Goal: Transaction & Acquisition: Purchase product/service

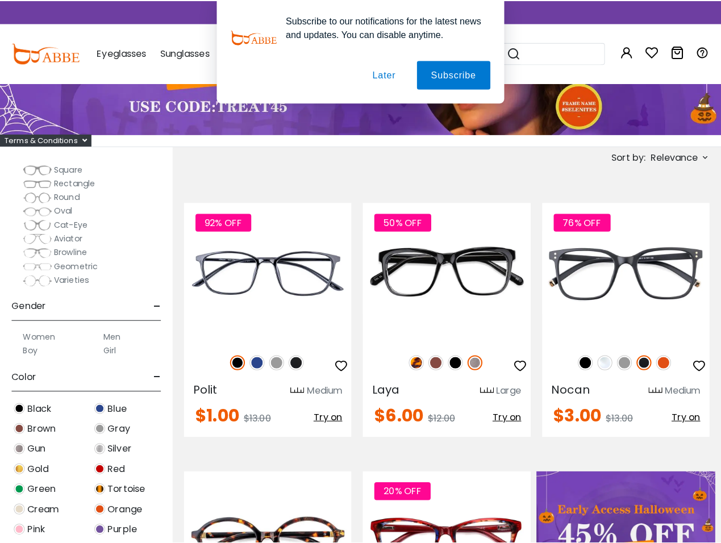
scroll to position [202, 0]
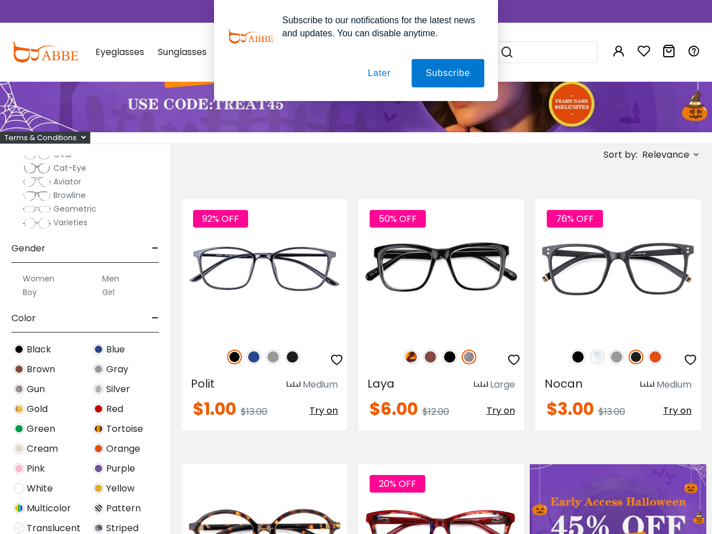
click at [89, 279] on div "Men" at bounding box center [124, 279] width 79 height 14
click at [121, 277] on div "Men" at bounding box center [125, 279] width 68 height 14
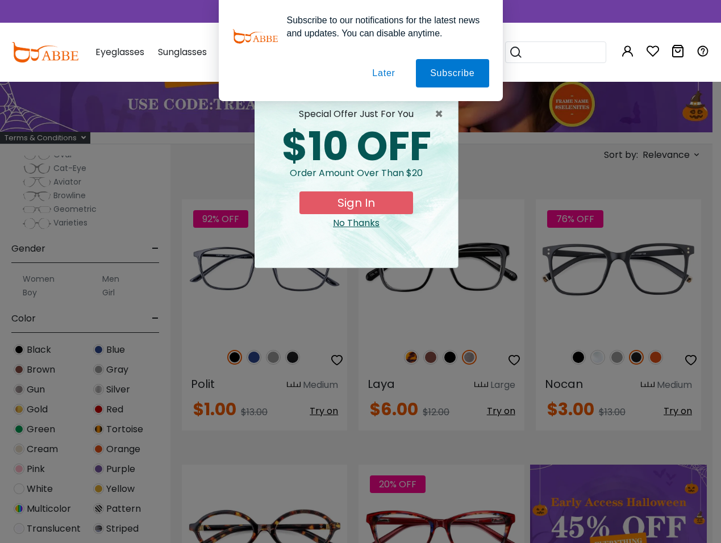
click at [396, 199] on button "Sign In" at bounding box center [356, 202] width 114 height 23
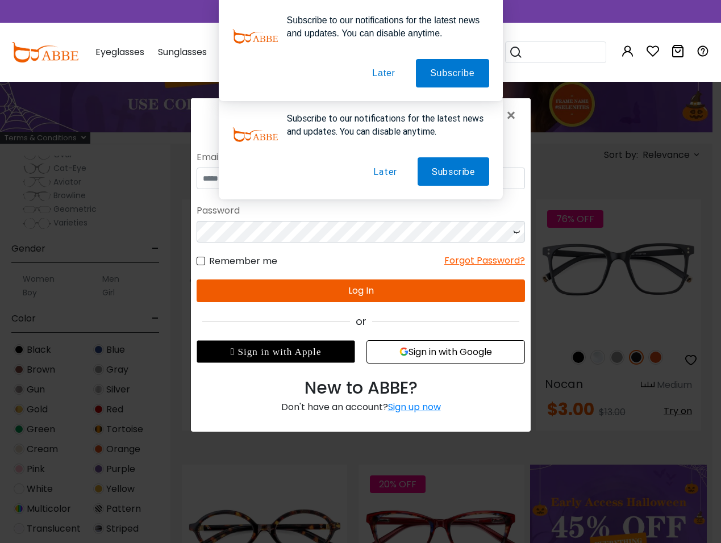
click at [379, 171] on button "Later" at bounding box center [384, 171] width 52 height 28
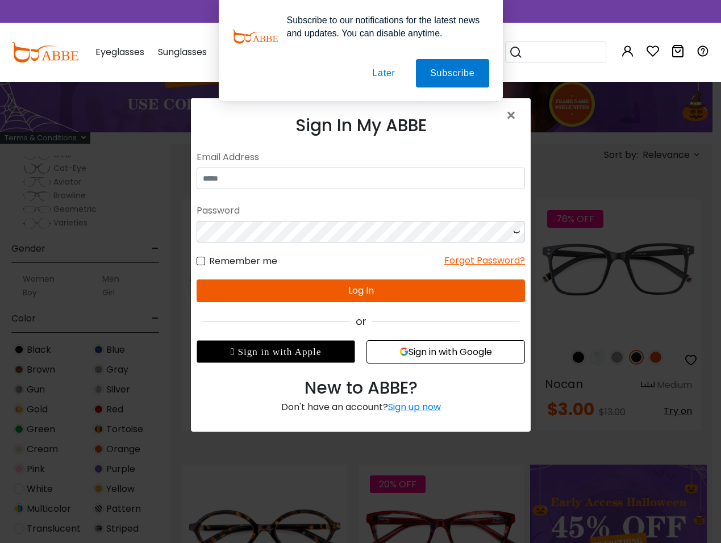
click at [380, 66] on button "Later" at bounding box center [383, 73] width 51 height 28
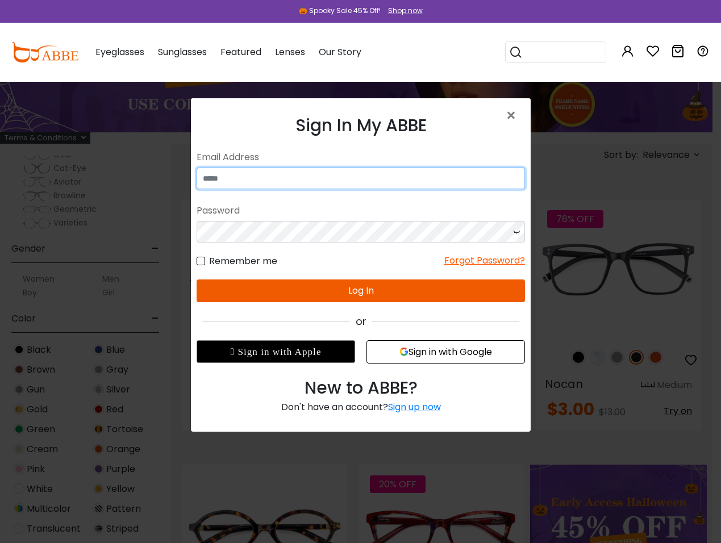
click at [369, 181] on input "email" at bounding box center [360, 178] width 328 height 22
type input "*"
type input "**********"
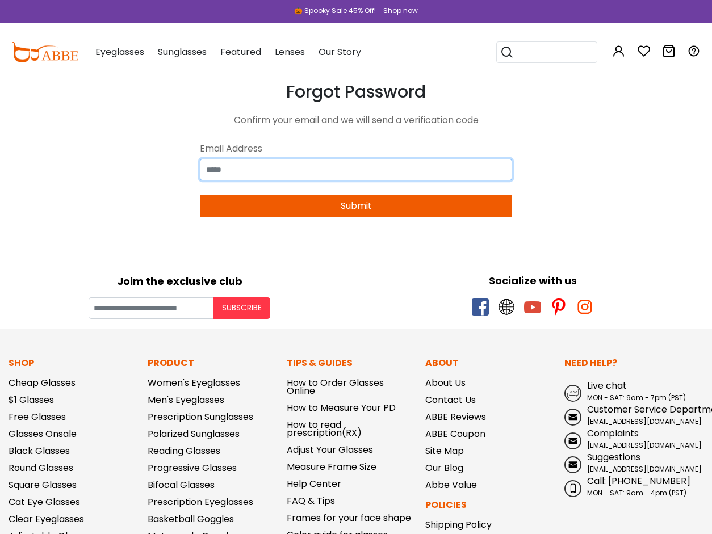
click at [386, 175] on input "email" at bounding box center [356, 170] width 312 height 22
type input "*"
type input "**********"
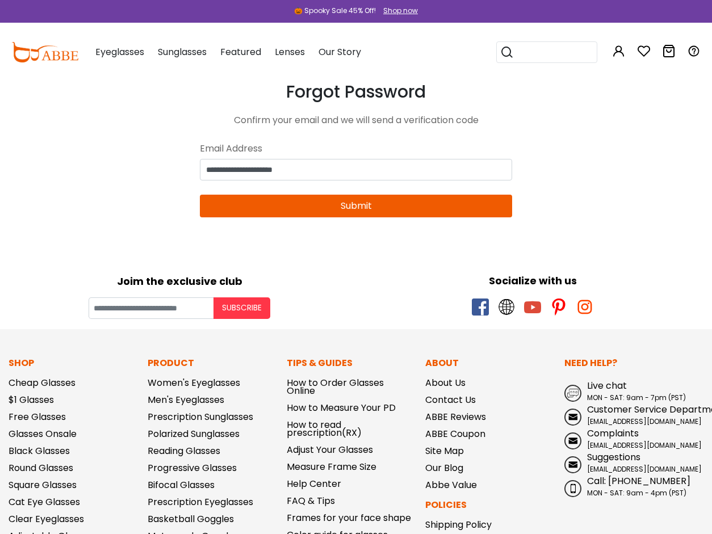
click at [351, 209] on button "Submit" at bounding box center [356, 206] width 312 height 23
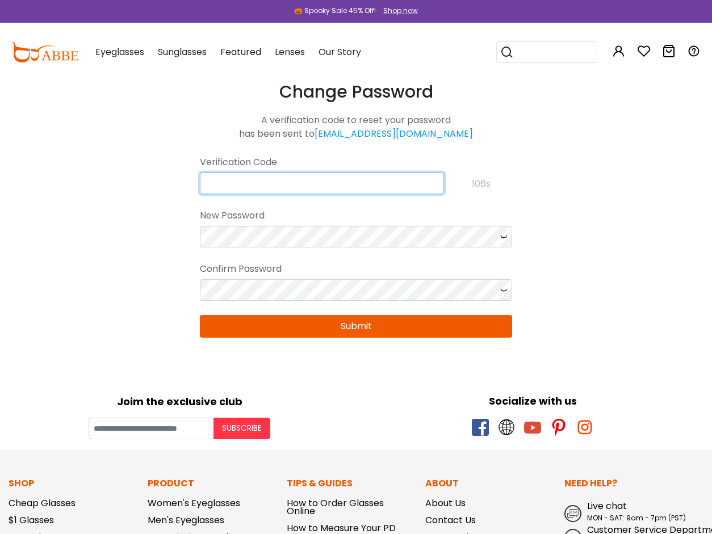
click at [332, 187] on input "text" at bounding box center [322, 184] width 244 height 22
paste input "**********"
type input "**********"
click at [324, 328] on button "Submit" at bounding box center [356, 326] width 312 height 23
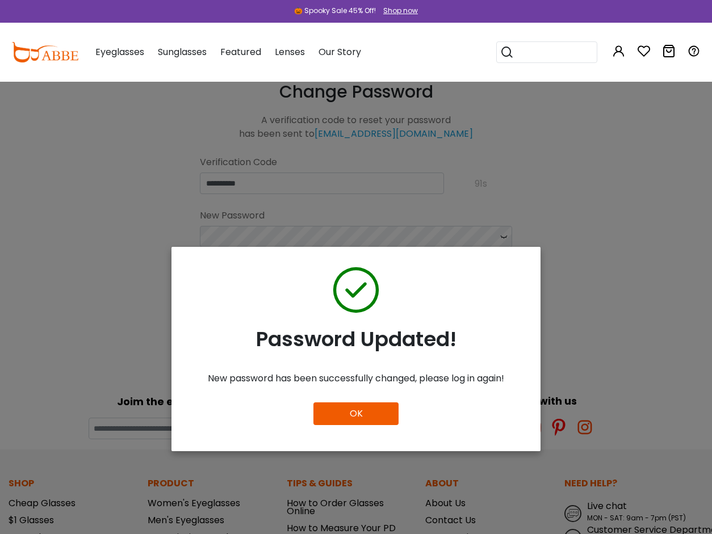
click at [319, 418] on button "OK" at bounding box center [355, 414] width 85 height 23
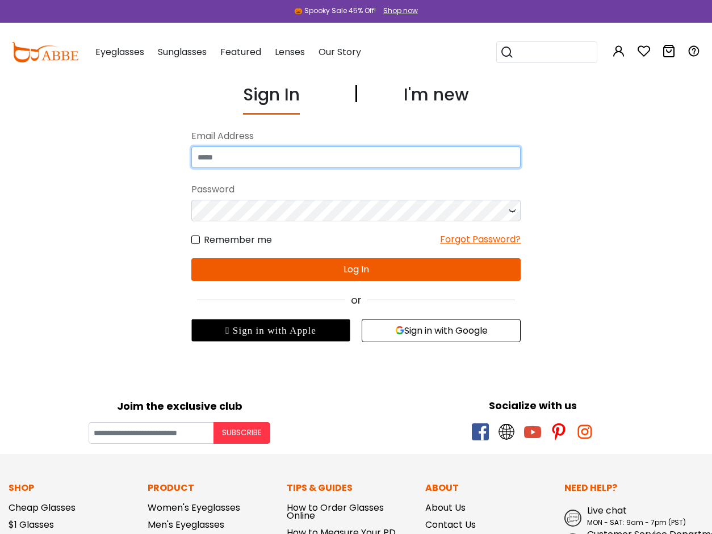
click at [348, 150] on input "email" at bounding box center [355, 157] width 329 height 22
type input "**********"
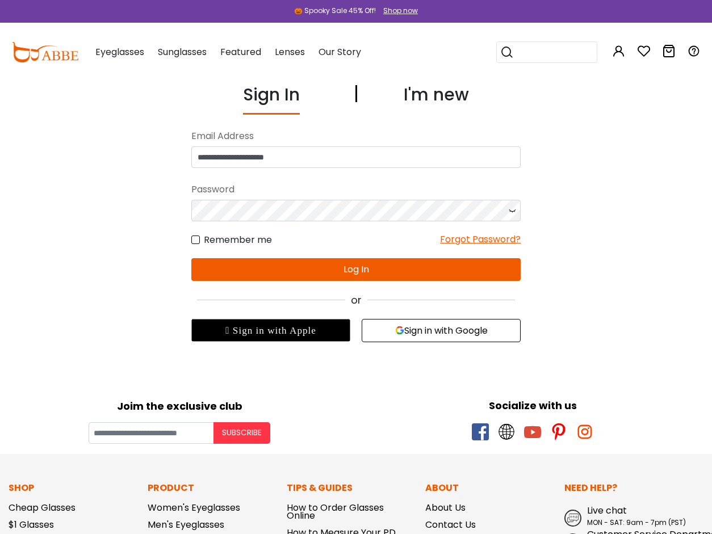
click at [339, 261] on button "Log In" at bounding box center [355, 269] width 329 height 23
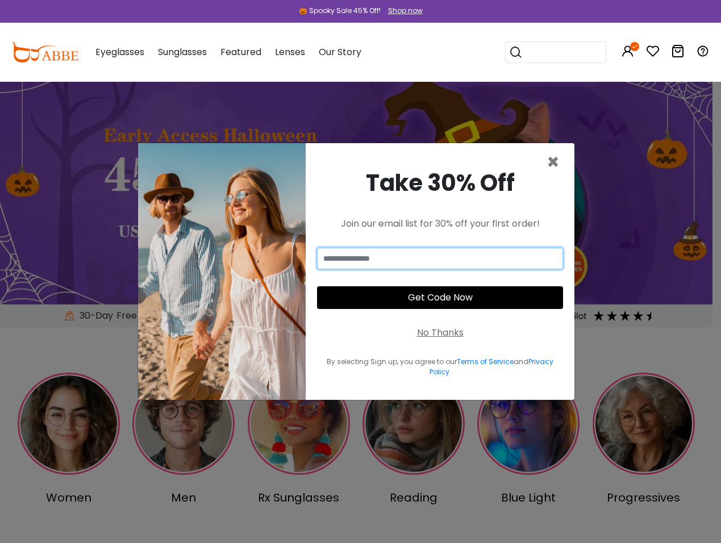
click at [458, 259] on input "email" at bounding box center [440, 259] width 246 height 22
type input "**********"
click at [455, 297] on button "Get Code Now" at bounding box center [440, 297] width 246 height 23
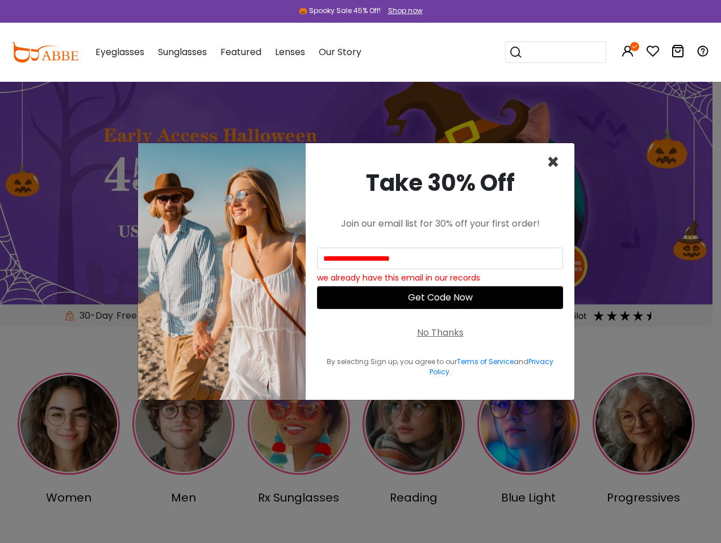
click at [552, 165] on span "×" at bounding box center [552, 162] width 13 height 29
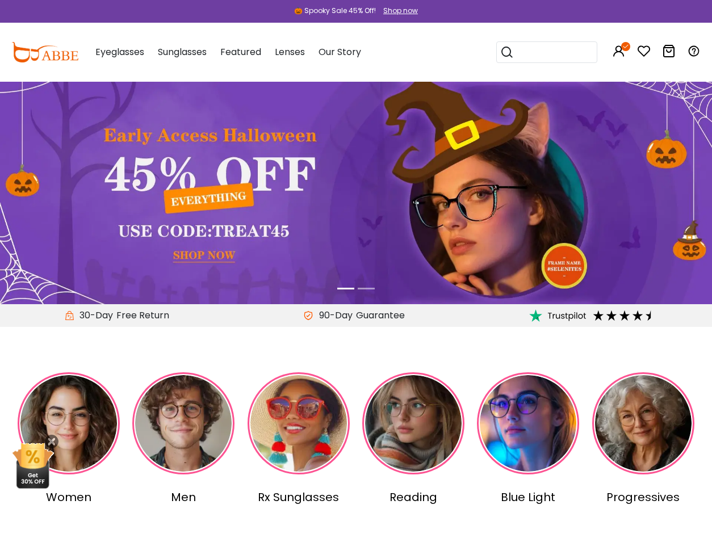
click at [185, 387] on img at bounding box center [183, 423] width 102 height 102
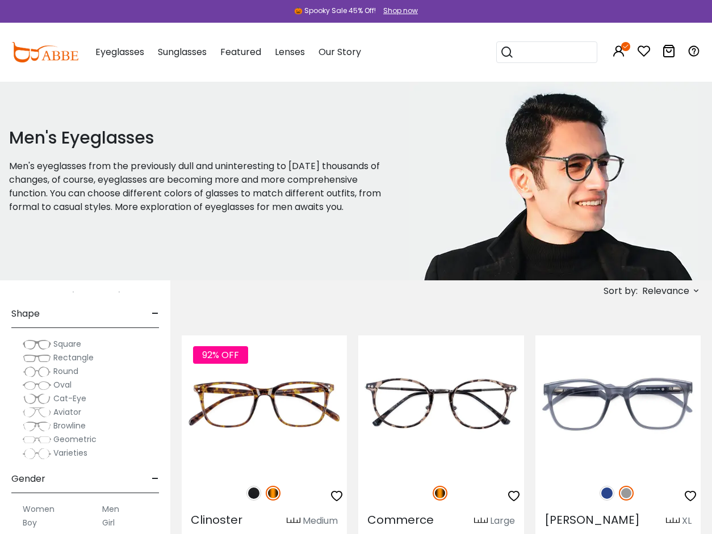
click at [644, 291] on span "Relevance" at bounding box center [665, 291] width 47 height 20
click at [641, 362] on label "Prices Low To High" at bounding box center [654, 365] width 82 height 14
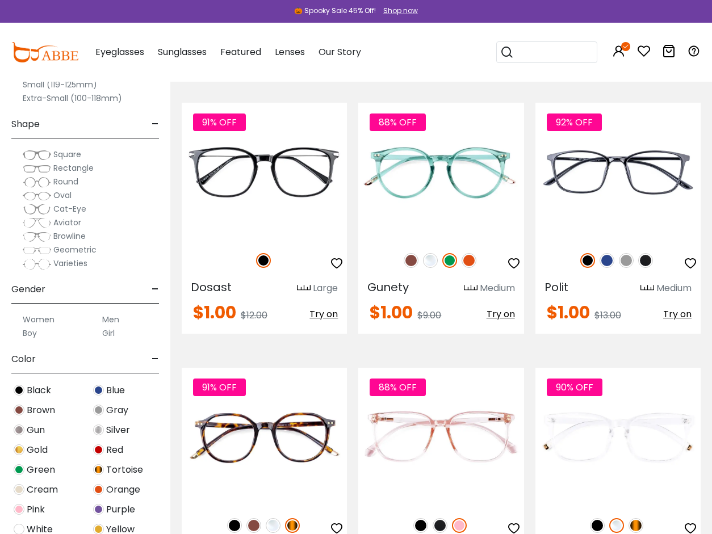
scroll to position [1290, 0]
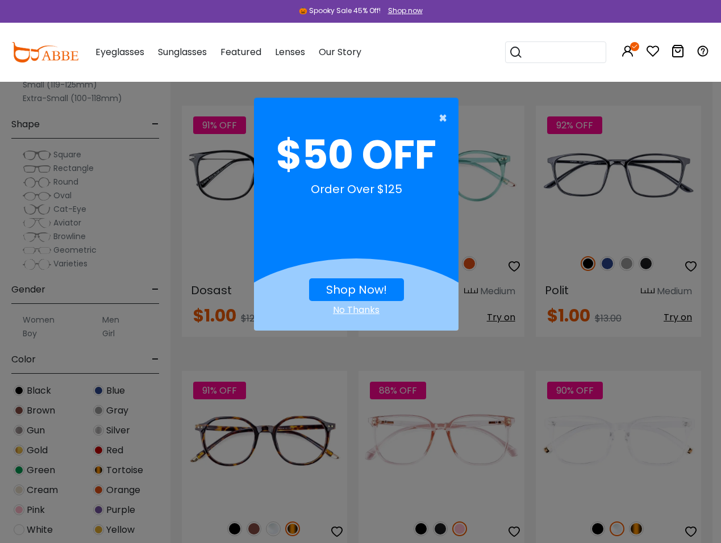
click at [443, 118] on span "×" at bounding box center [445, 118] width 14 height 23
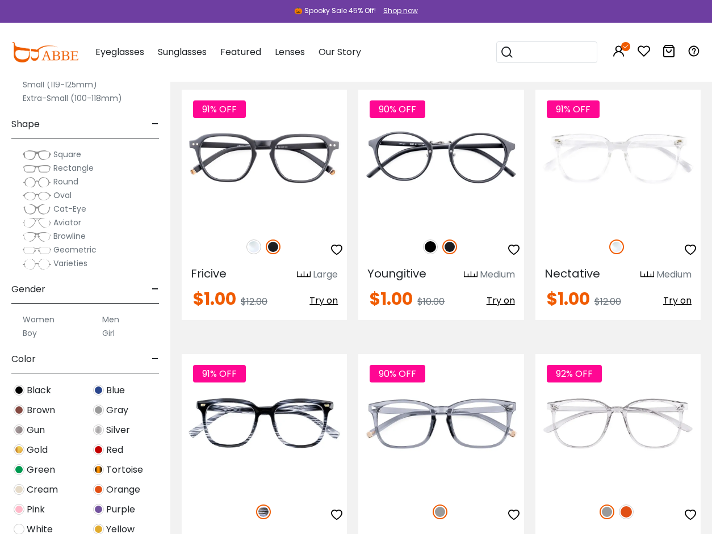
scroll to position [2177, 0]
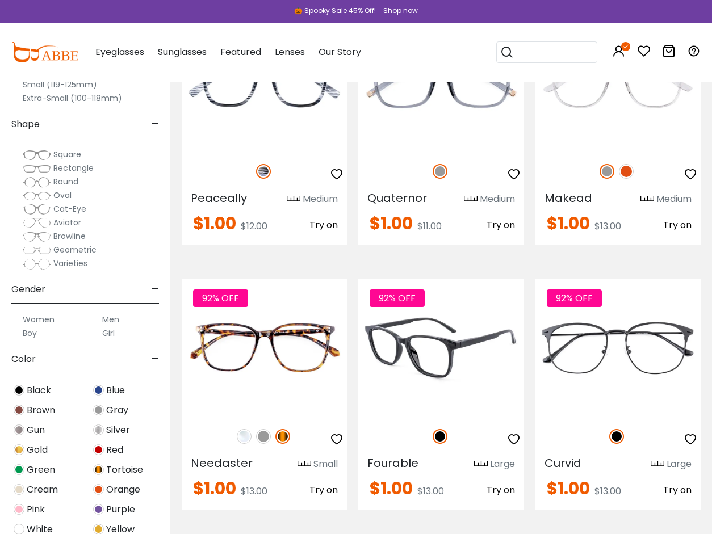
click at [441, 347] on img at bounding box center [440, 348] width 165 height 138
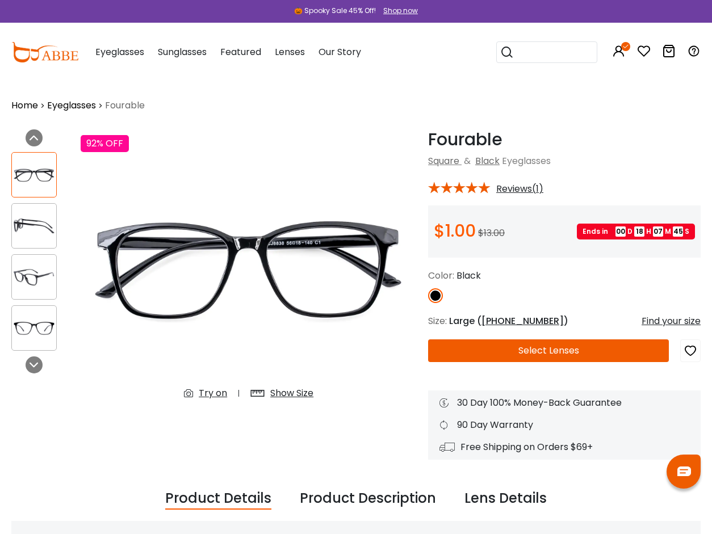
click at [486, 348] on button "Select Lenses" at bounding box center [548, 351] width 241 height 23
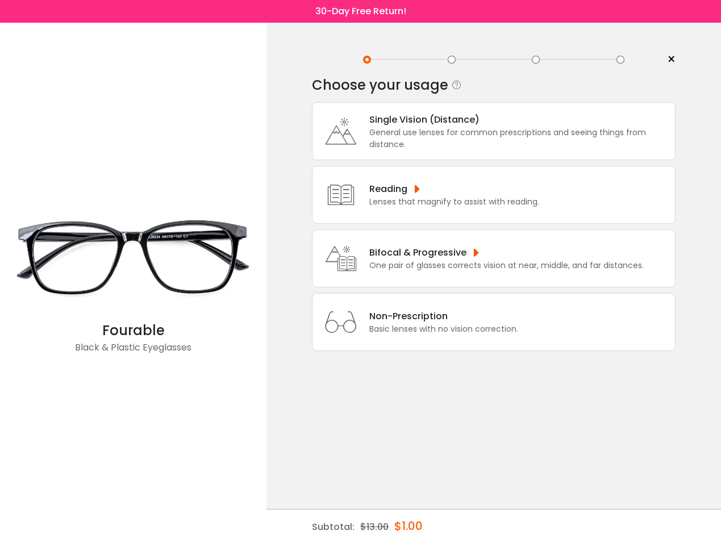
click at [525, 271] on div "One pair of glasses corrects vision at near, middle, and far distances." at bounding box center [506, 265] width 274 height 12
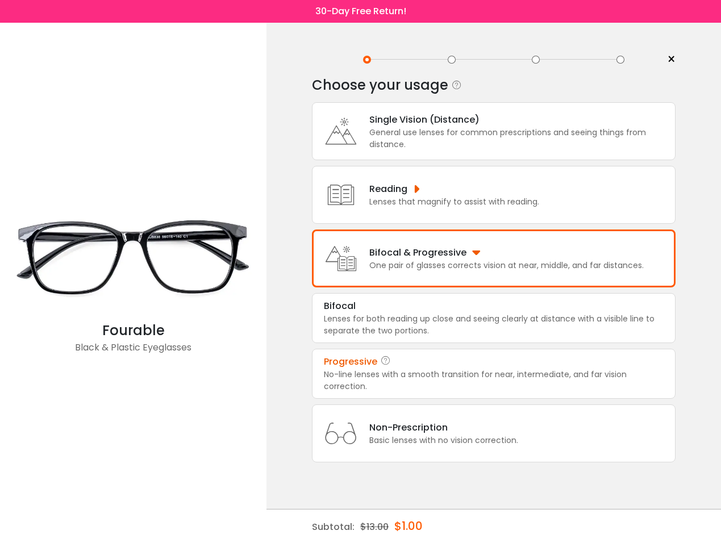
click at [519, 368] on div "Progressive" at bounding box center [494, 362] width 340 height 14
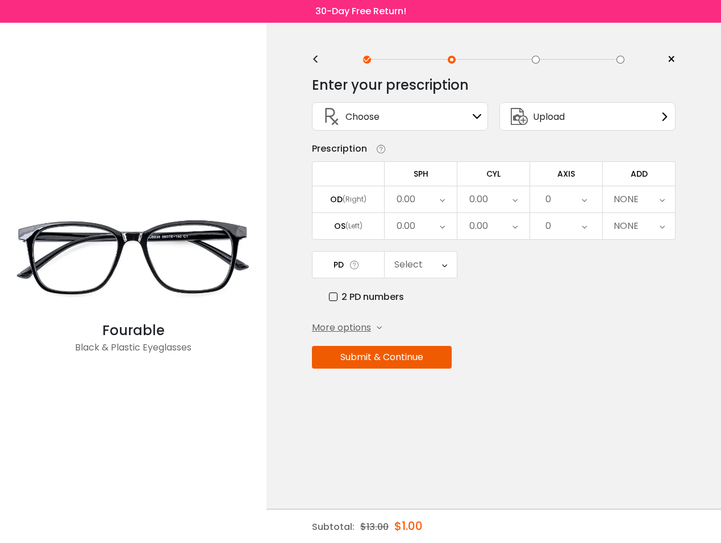
click at [431, 199] on div "0.00" at bounding box center [420, 199] width 72 height 26
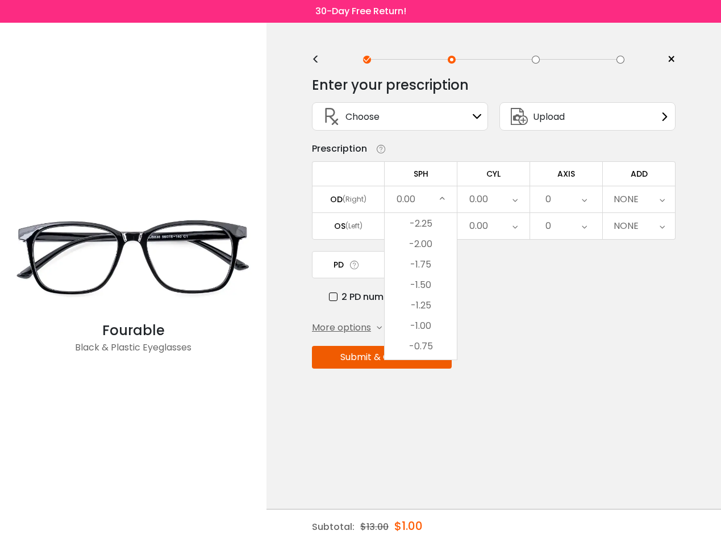
scroll to position [1446, 0]
click at [425, 288] on li "-1.50" at bounding box center [420, 290] width 72 height 20
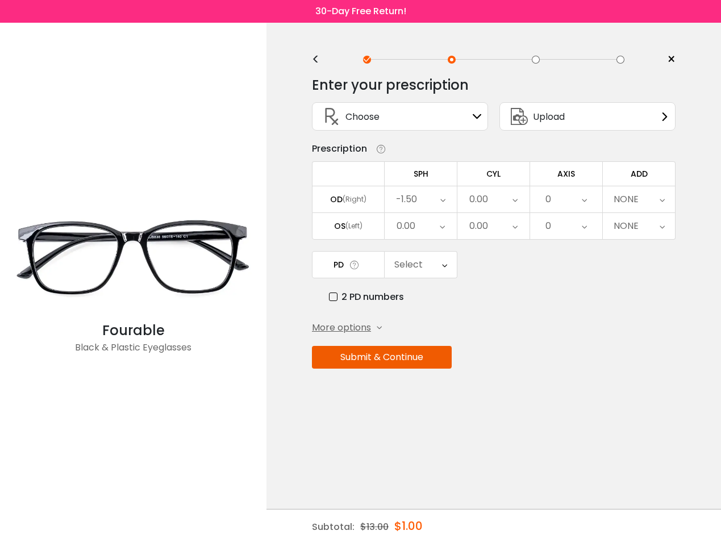
click at [420, 225] on div "0.00" at bounding box center [420, 226] width 72 height 26
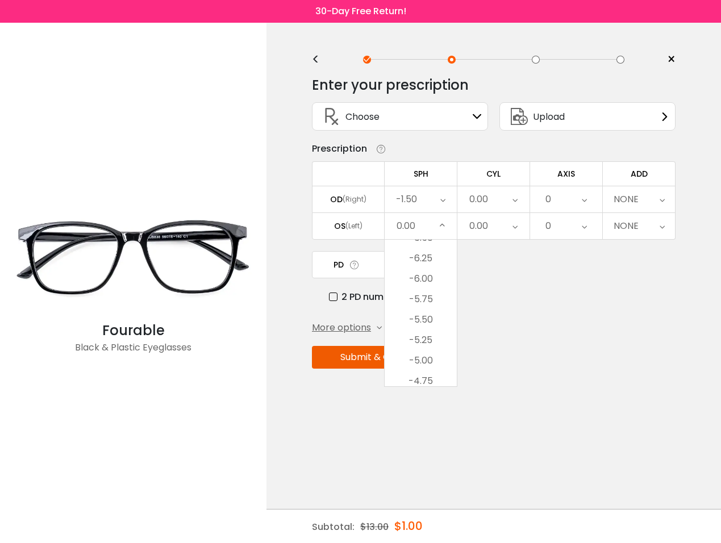
scroll to position [1262, 0]
click at [434, 371] on li "-3.00" at bounding box center [420, 378] width 72 height 20
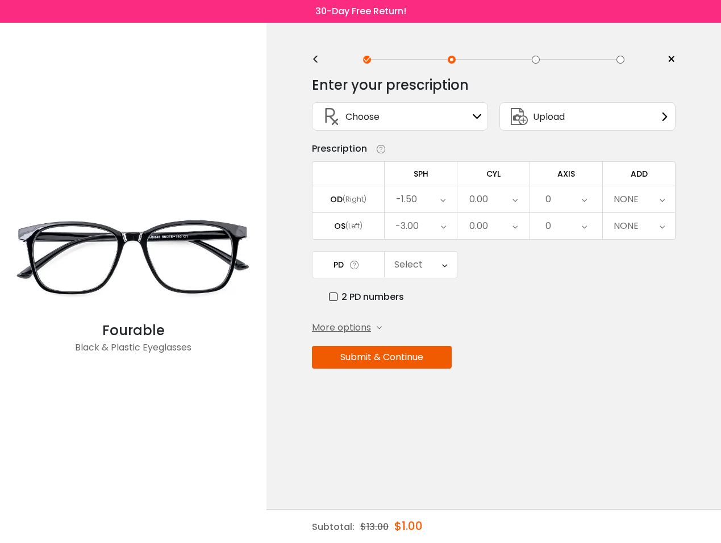
click at [489, 198] on div "0.00" at bounding box center [493, 199] width 72 height 26
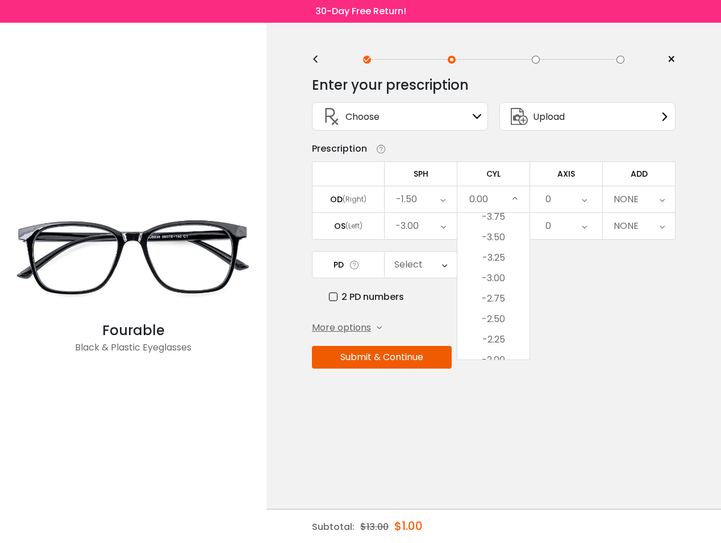
click at [502, 261] on li "-3.25" at bounding box center [493, 258] width 72 height 20
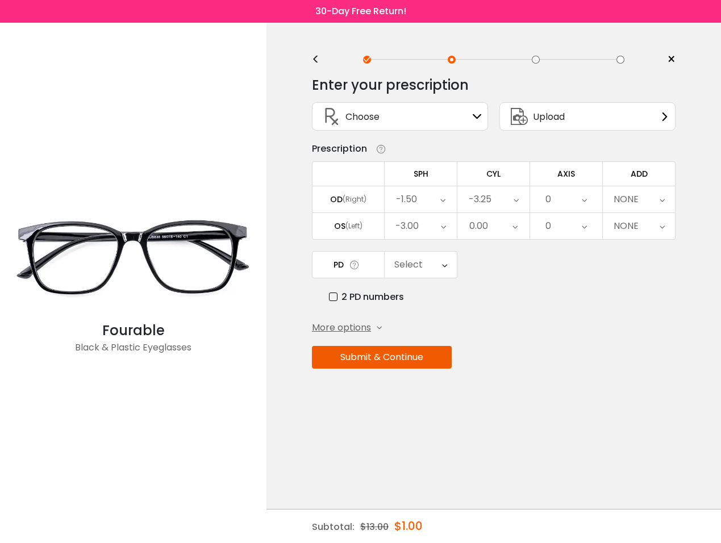
click at [489, 223] on div "0.00" at bounding box center [493, 226] width 72 height 26
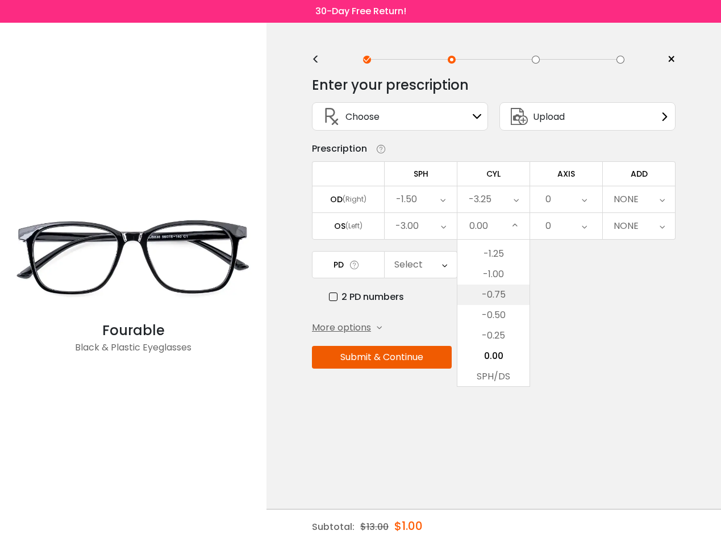
scroll to position [375, 0]
click at [485, 252] on li "-1.50" at bounding box center [493, 242] width 72 height 20
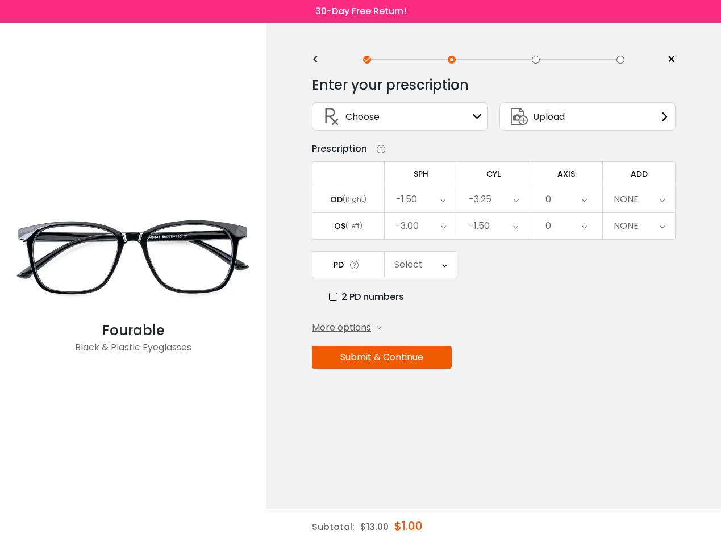
click at [565, 203] on div "0" at bounding box center [566, 199] width 72 height 26
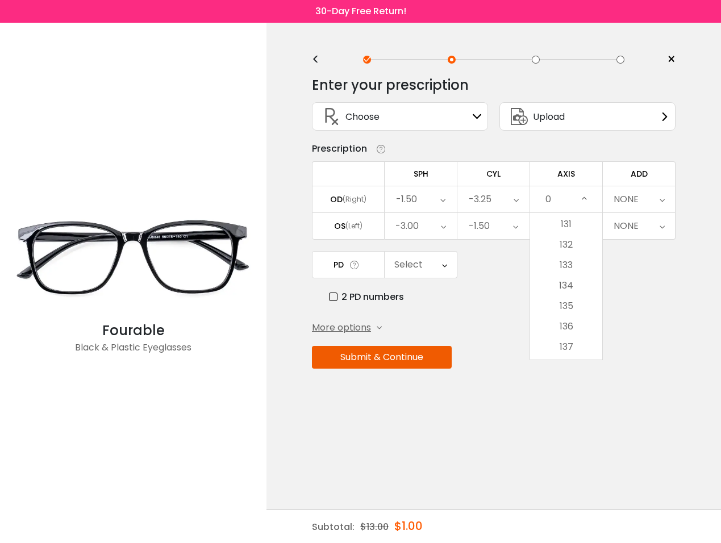
scroll to position [3553, 0]
click at [563, 351] on li "180" at bounding box center [566, 349] width 72 height 20
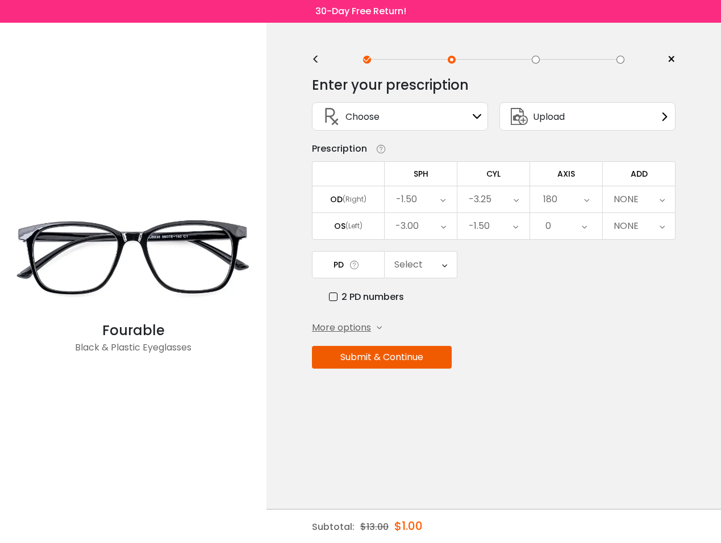
click at [577, 223] on div "0" at bounding box center [566, 226] width 72 height 26
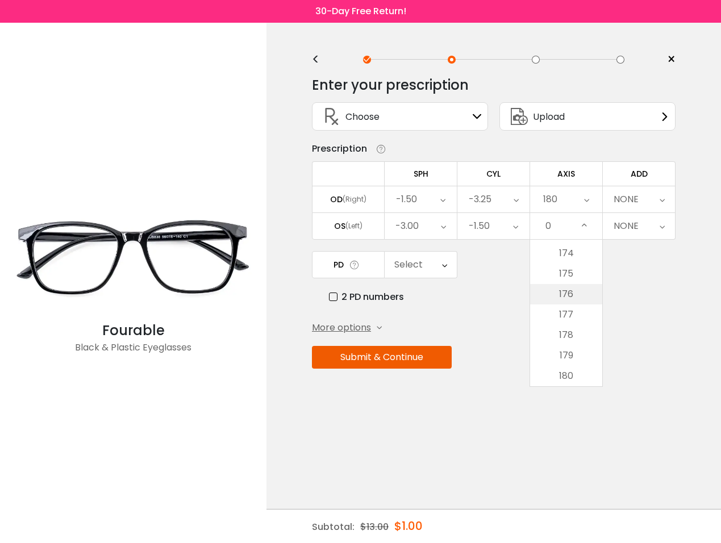
click at [581, 288] on li "176" at bounding box center [566, 294] width 72 height 20
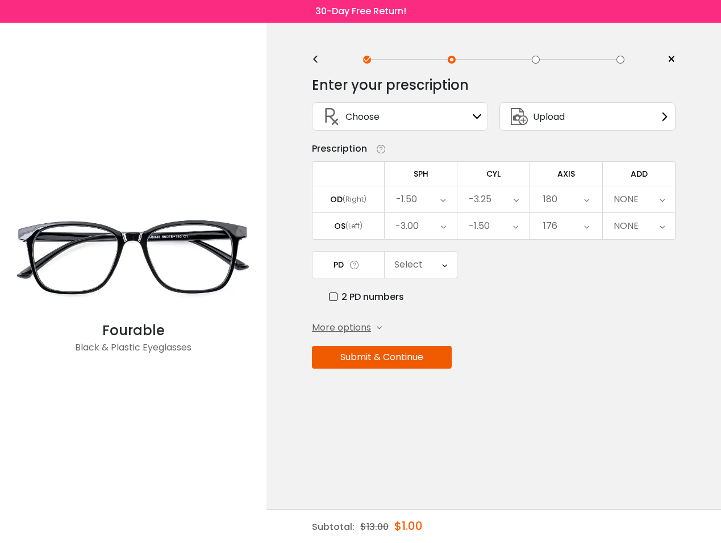
click at [647, 196] on div "NONE" at bounding box center [638, 199] width 72 height 26
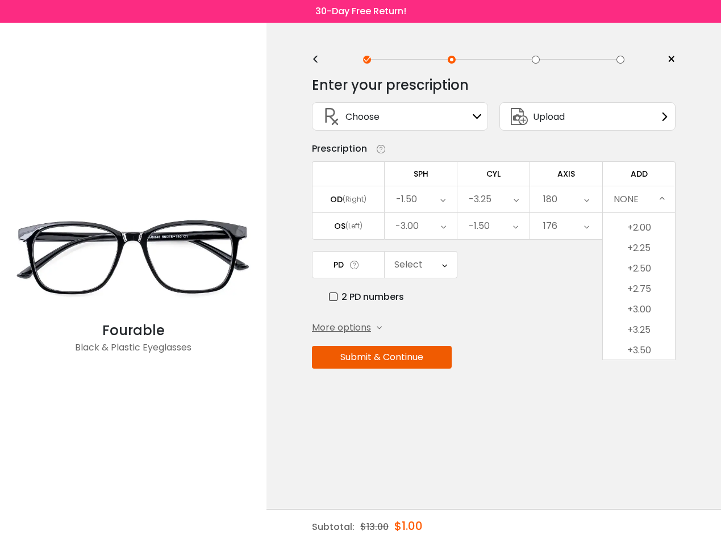
scroll to position [140, 0]
click at [652, 296] on li "+2.75" at bounding box center [638, 288] width 72 height 20
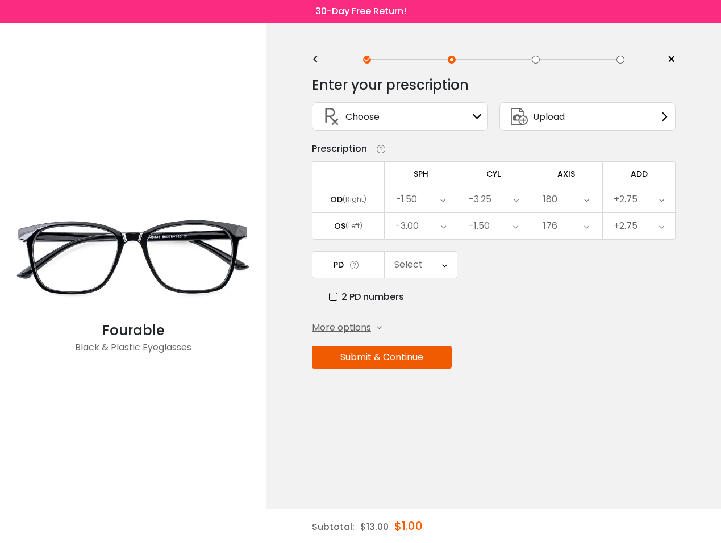
click at [427, 268] on div "Select" at bounding box center [420, 265] width 72 height 26
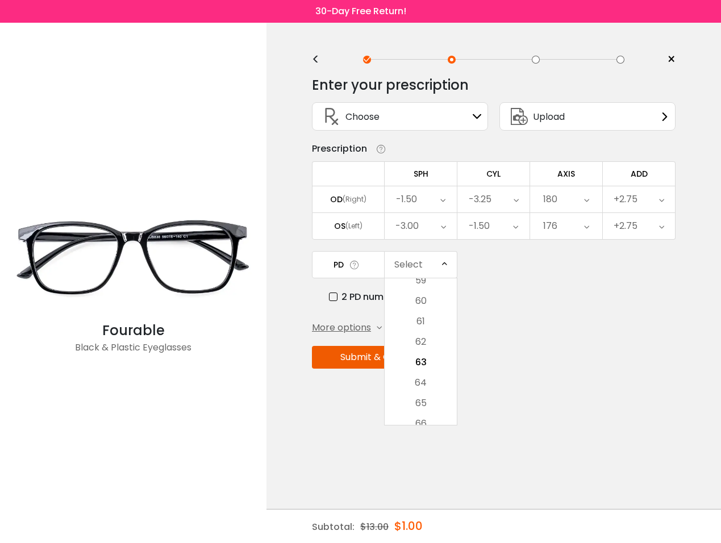
click at [361, 300] on label "2 PD numbers" at bounding box center [366, 297] width 75 height 14
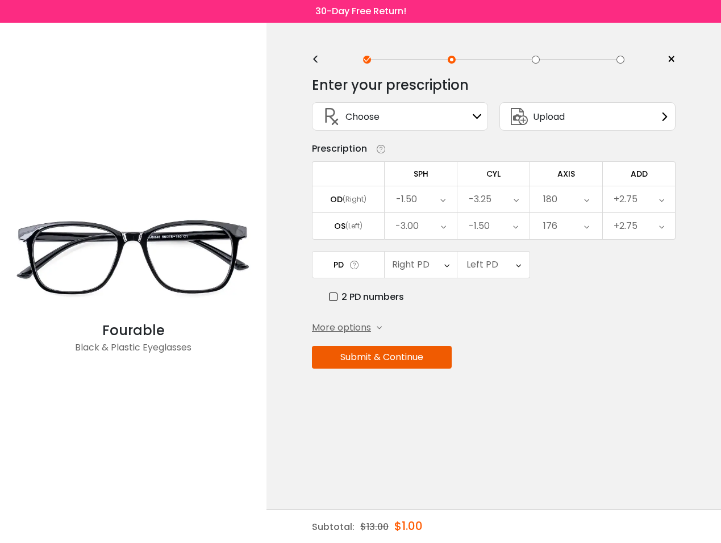
click at [430, 265] on div "Right PD" at bounding box center [420, 265] width 72 height 26
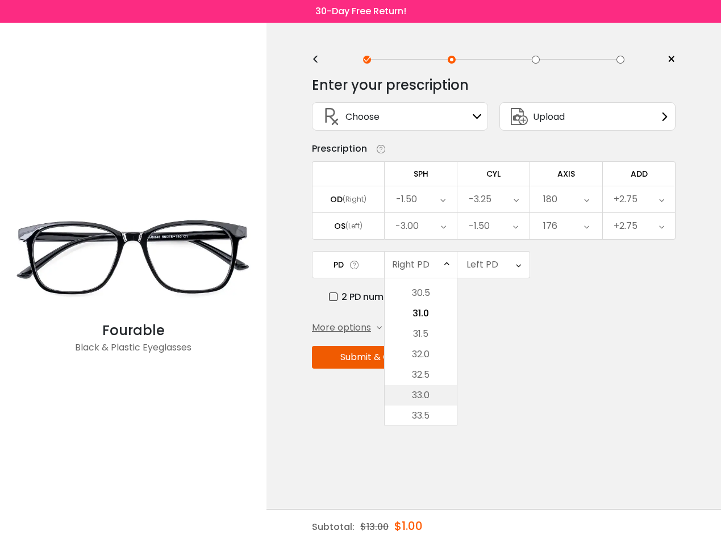
scroll to position [303, 0]
click at [422, 411] on li "33.5" at bounding box center [420, 415] width 72 height 20
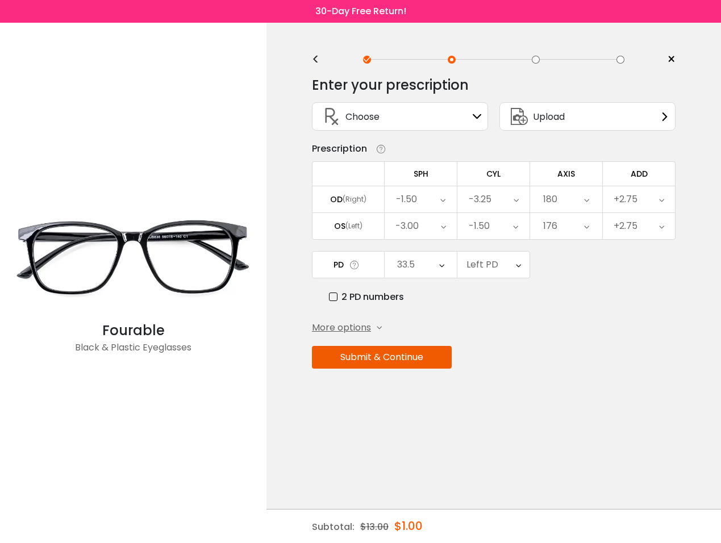
click at [500, 265] on div "Left PD" at bounding box center [493, 265] width 72 height 26
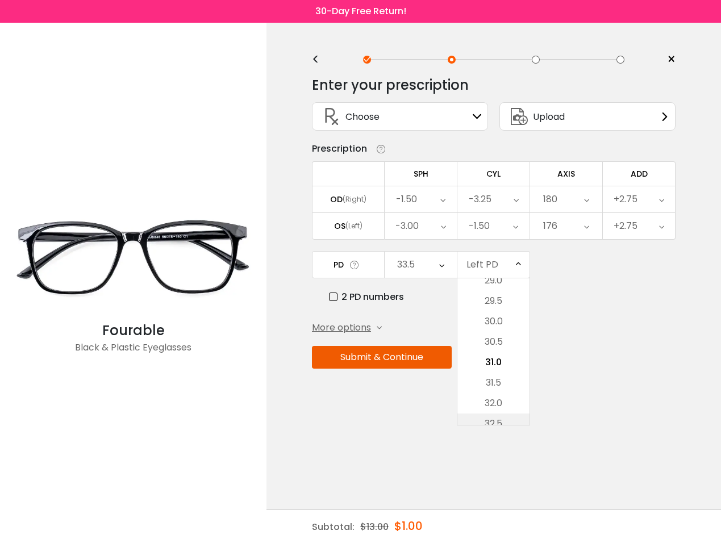
scroll to position [272, 0]
click at [491, 418] on li "33.0" at bounding box center [493, 425] width 72 height 20
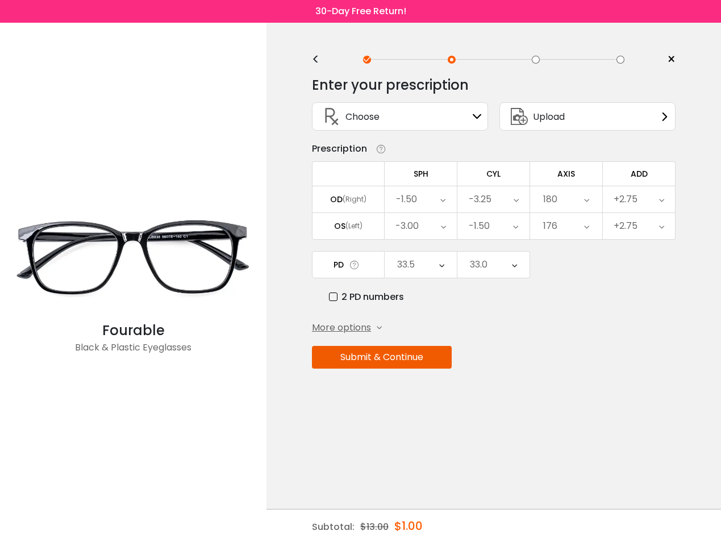
click at [501, 263] on div "33.0" at bounding box center [493, 265] width 72 height 26
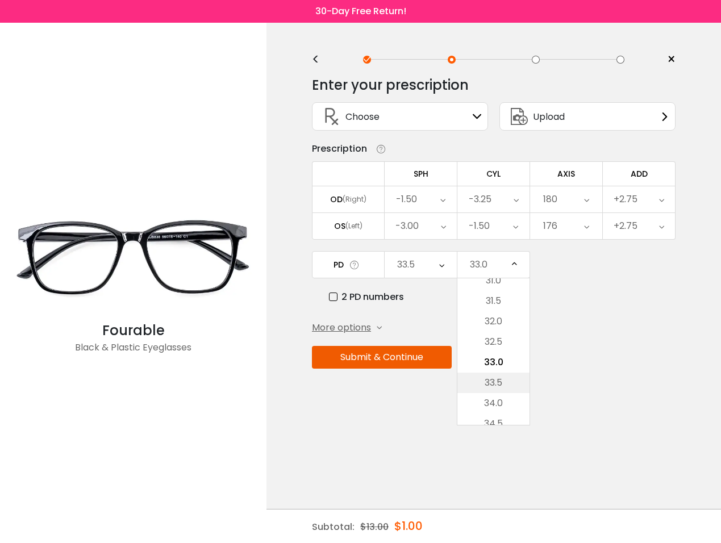
click at [510, 384] on li "33.5" at bounding box center [493, 382] width 72 height 20
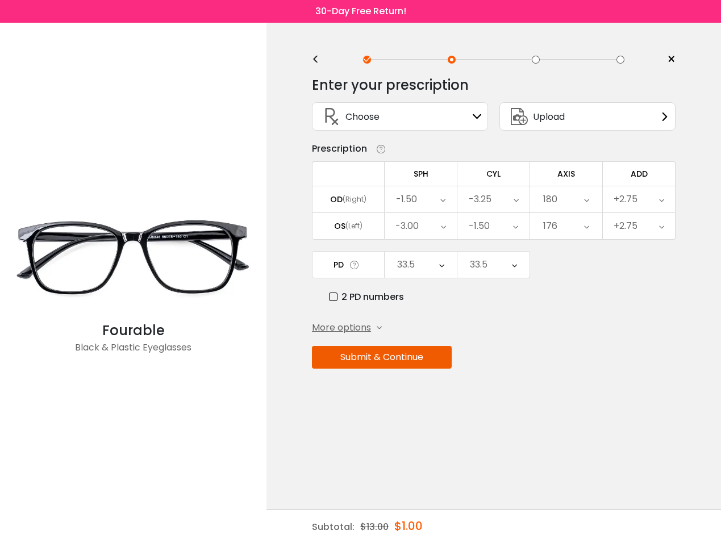
click at [423, 363] on button "Submit & Continue" at bounding box center [382, 357] width 140 height 23
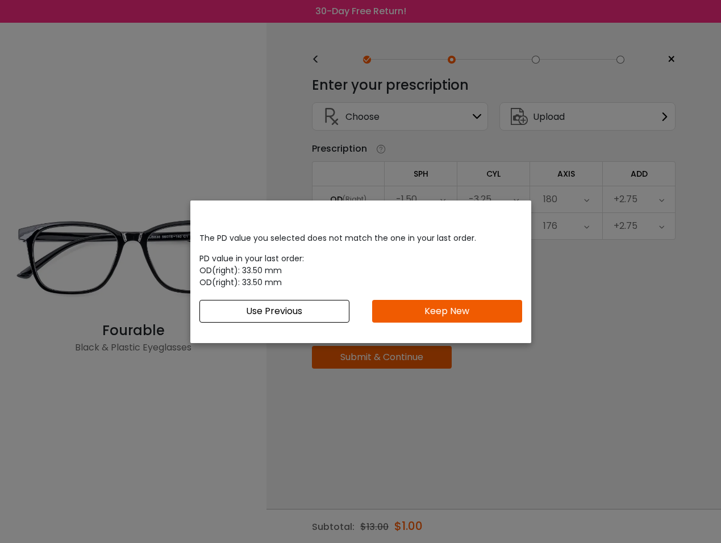
click at [310, 311] on button "Use Previous" at bounding box center [274, 311] width 150 height 23
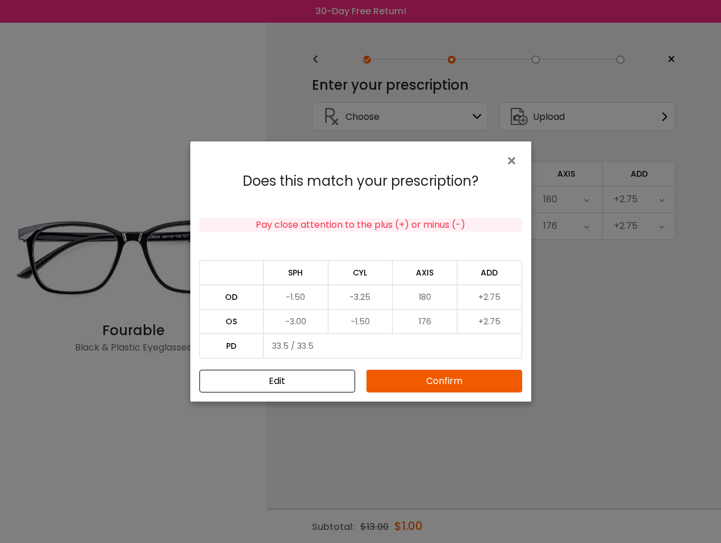
click at [471, 379] on button "Confirm" at bounding box center [444, 381] width 156 height 23
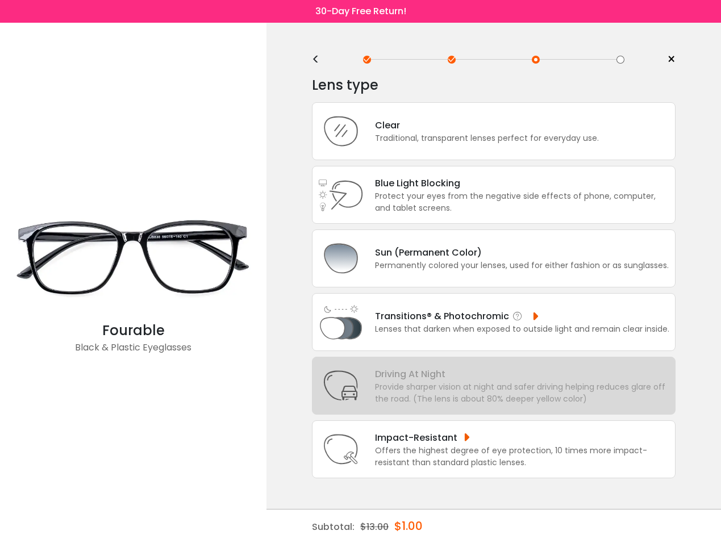
click at [634, 335] on div "Lenses that darken when exposed to outside light and remain clear inside." at bounding box center [522, 329] width 294 height 12
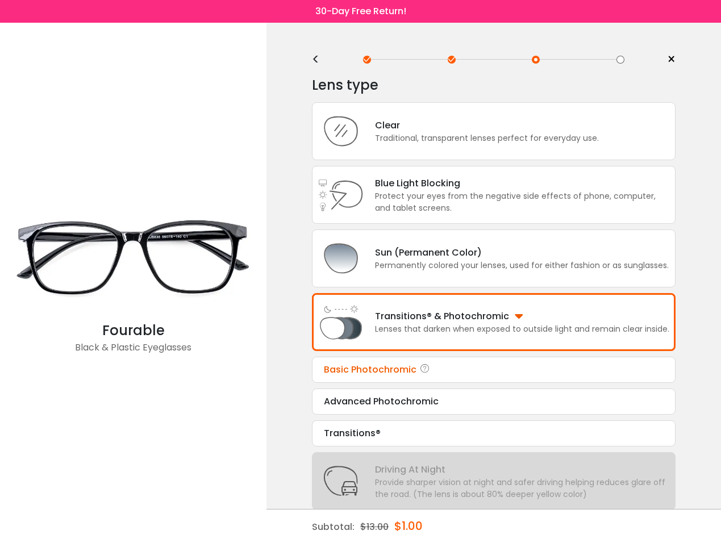
click at [602, 376] on div "Basic Photochromic" at bounding box center [494, 370] width 340 height 14
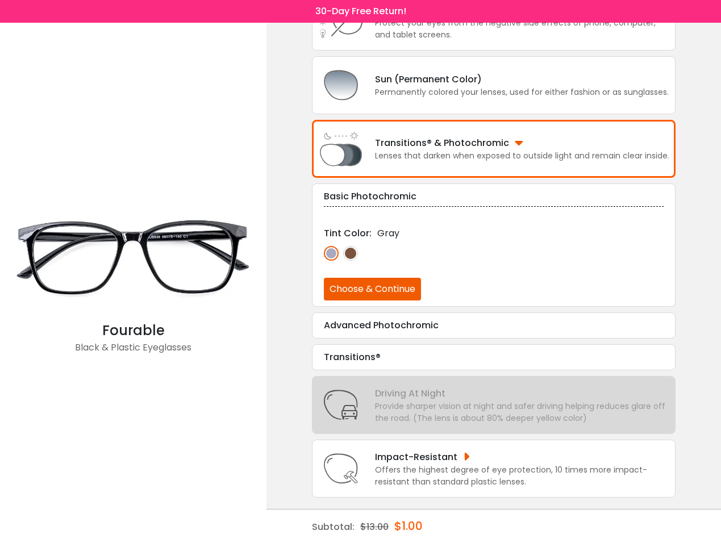
scroll to position [189, 0]
click at [462, 325] on div "Advanced Photochromic Tint Color: Gray Choose & Continue" at bounding box center [493, 325] width 363 height 26
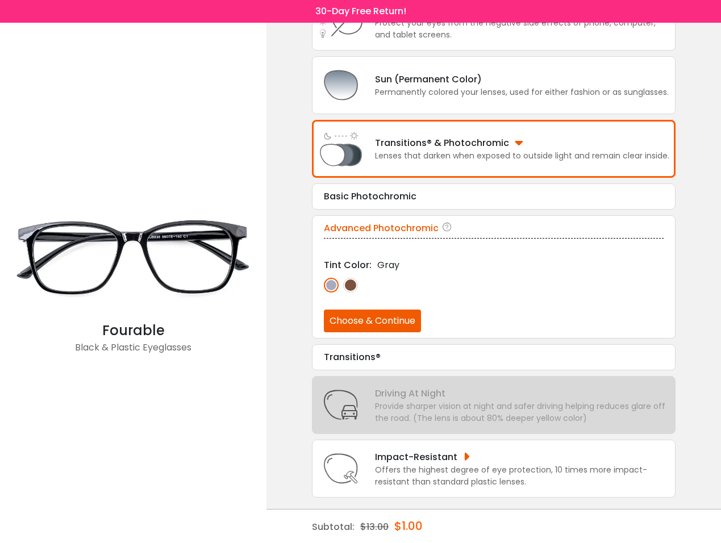
click at [397, 317] on button "Choose & Continue" at bounding box center [372, 320] width 97 height 23
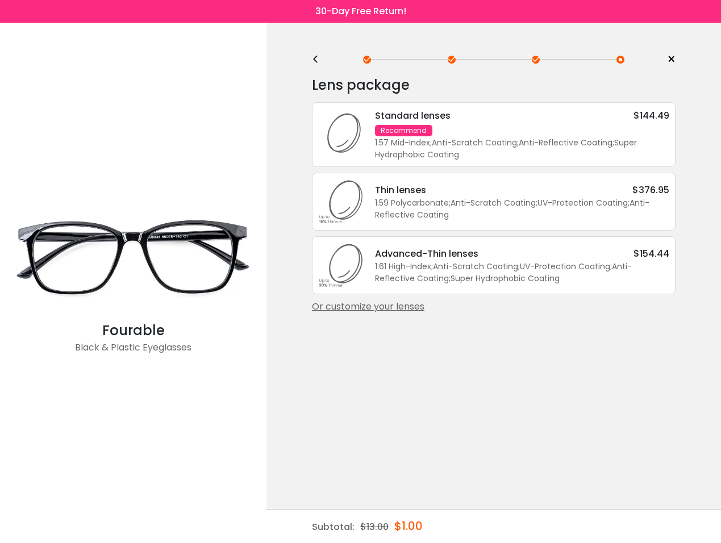
scroll to position [0, 0]
click at [581, 111] on div "Standard lenses $144.49" at bounding box center [522, 115] width 294 height 14
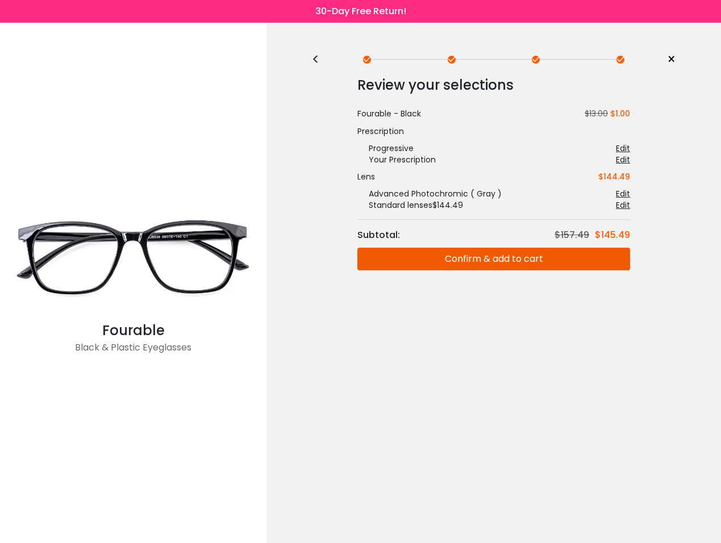
click at [608, 253] on button "Confirm & add to cart" at bounding box center [493, 259] width 273 height 23
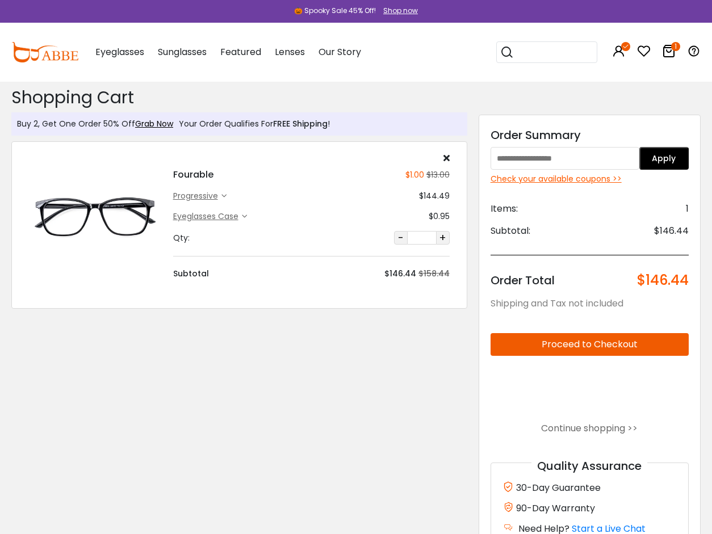
click at [597, 154] on input "text" at bounding box center [565, 158] width 149 height 23
drag, startPoint x: 571, startPoint y: 161, endPoint x: 476, endPoint y: 145, distance: 96.2
click at [476, 145] on div "Order Summary **** Apply Check your available coupons >> Items: 1 Subtotal: $14…" at bounding box center [589, 343] width 233 height 467
type input "****"
click at [513, 175] on div "Check your available coupons >>" at bounding box center [590, 179] width 198 height 12
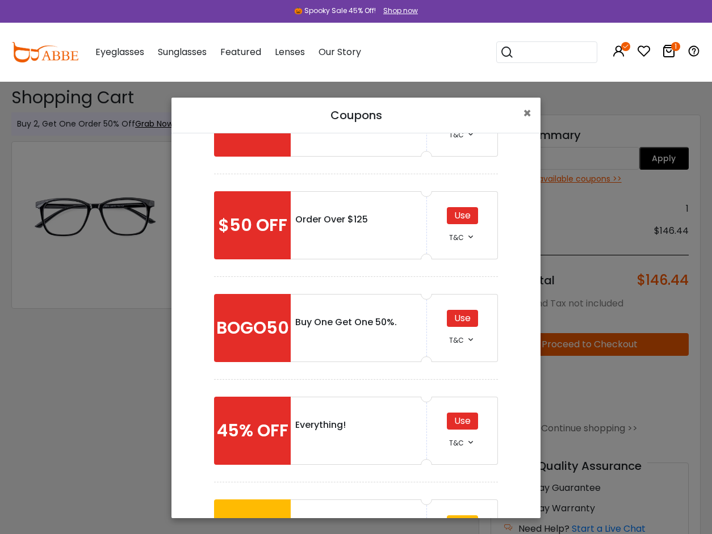
scroll to position [68, 0]
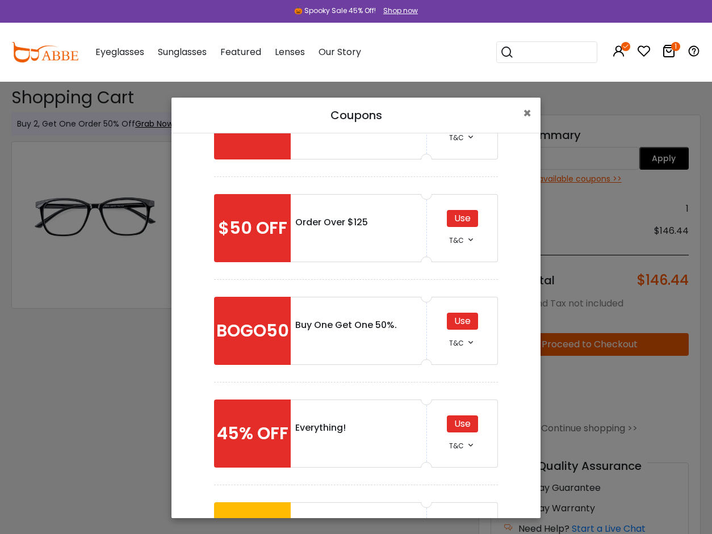
click at [462, 426] on div "Use" at bounding box center [462, 424] width 31 height 17
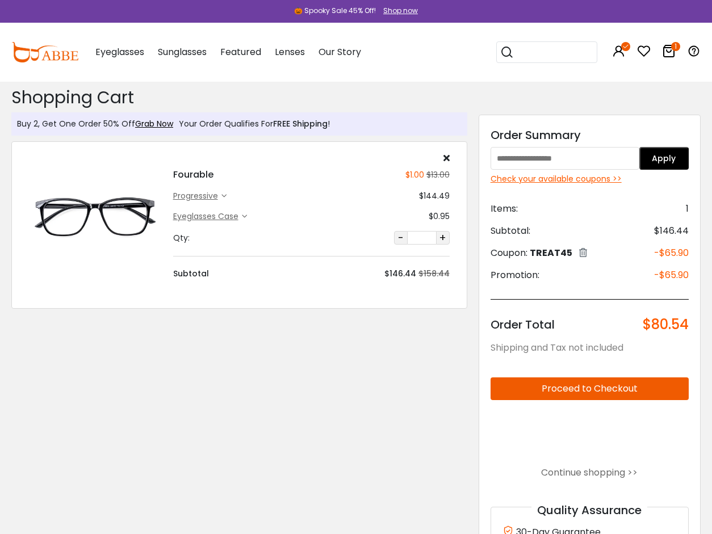
click at [576, 179] on div "Check your available coupons >>" at bounding box center [590, 179] width 198 height 12
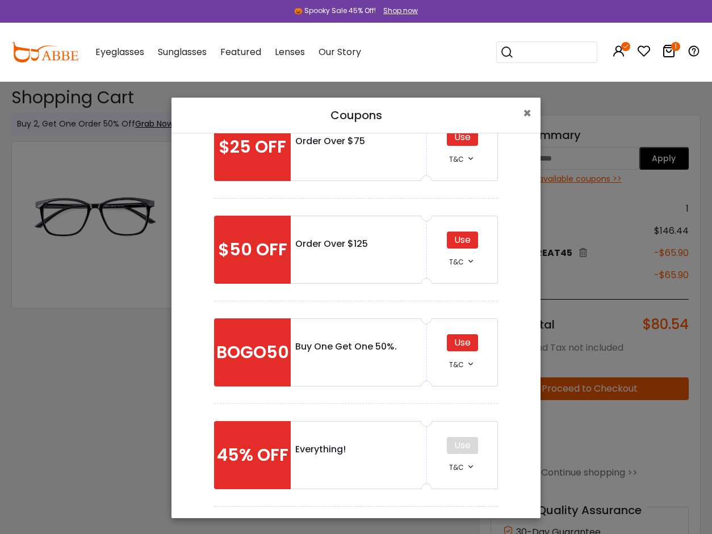
scroll to position [100, 0]
